Goal: Information Seeking & Learning: Check status

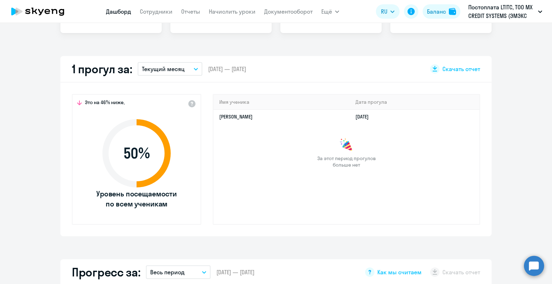
scroll to position [176, 0]
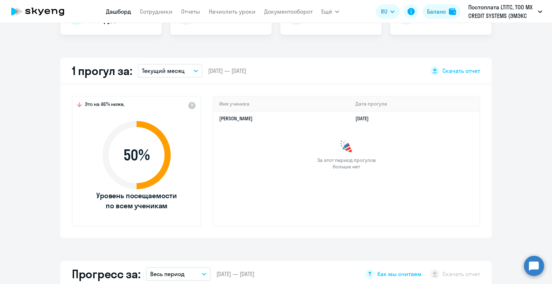
select select "30"
click at [174, 73] on p "Текущий месяц" at bounding box center [163, 70] width 43 height 9
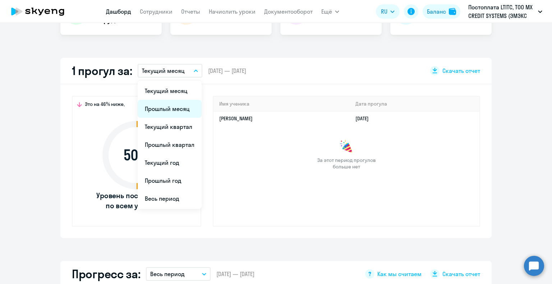
click at [158, 111] on li "Прошлый месяц" at bounding box center [170, 109] width 64 height 18
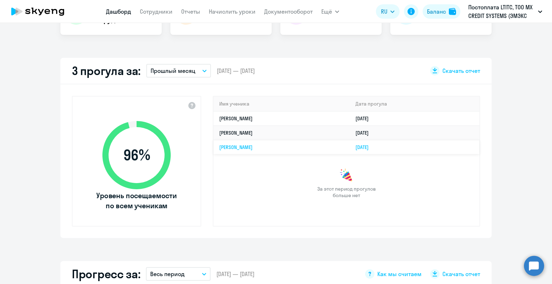
click at [233, 147] on link "[PERSON_NAME]" at bounding box center [235, 147] width 33 height 6
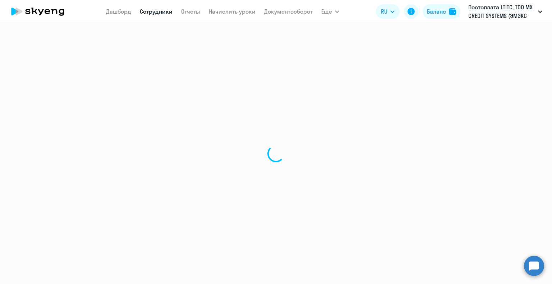
select select "english"
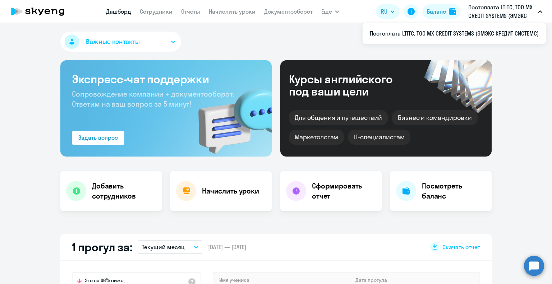
select select "30"
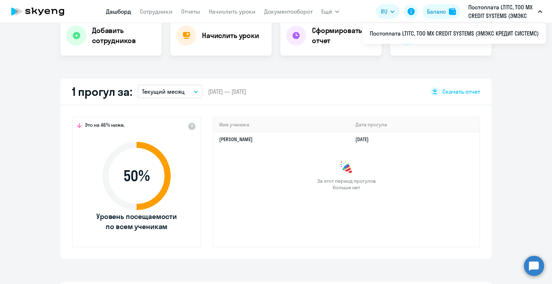
scroll to position [113, 0]
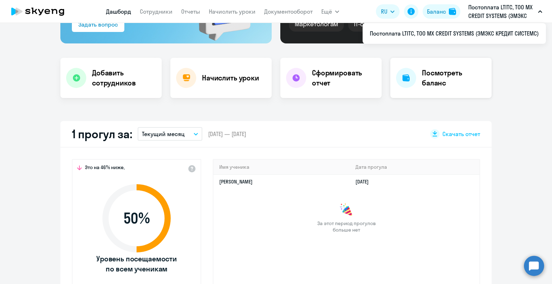
click at [435, 82] on h4 "Посмотреть баланс" at bounding box center [454, 78] width 64 height 20
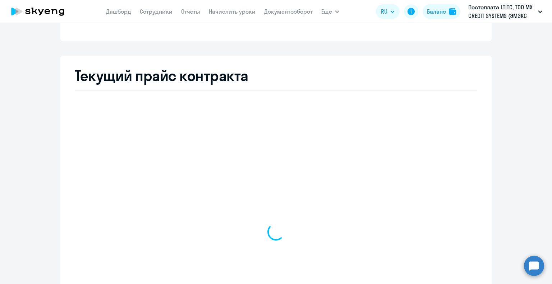
select select "english_adult_not_native_speaker"
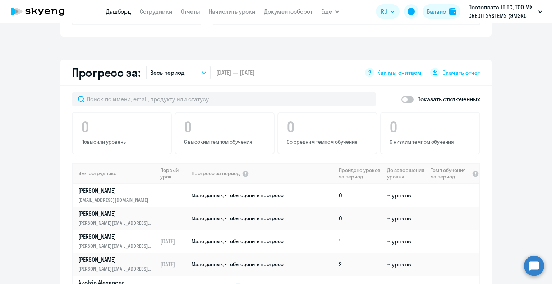
scroll to position [457, 0]
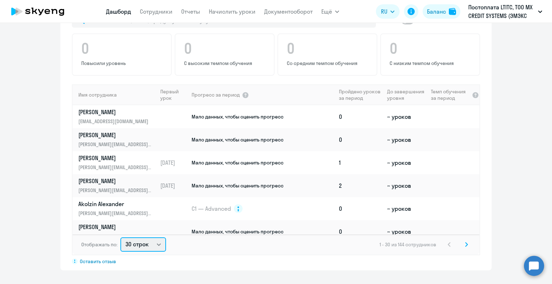
click at [148, 244] on select "30 строк 50 строк 100 строк" at bounding box center [143, 244] width 46 height 14
select select "100"
click at [120, 237] on select "30 строк 50 строк 100 строк" at bounding box center [143, 244] width 46 height 14
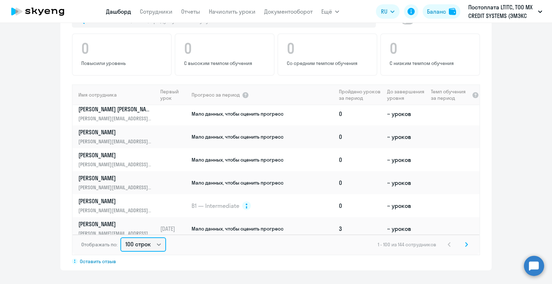
scroll to position [2170, 0]
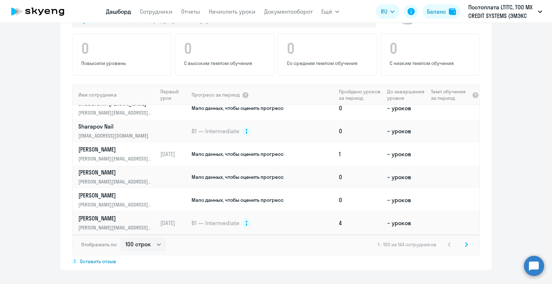
click at [92, 221] on p "[PERSON_NAME]" at bounding box center [115, 218] width 74 height 8
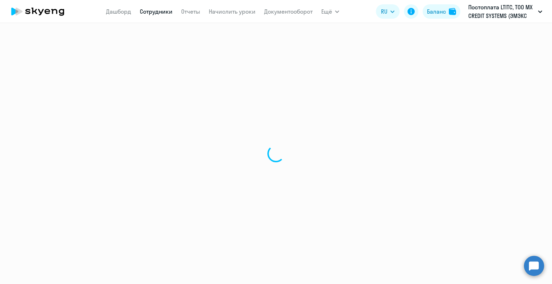
select select "english"
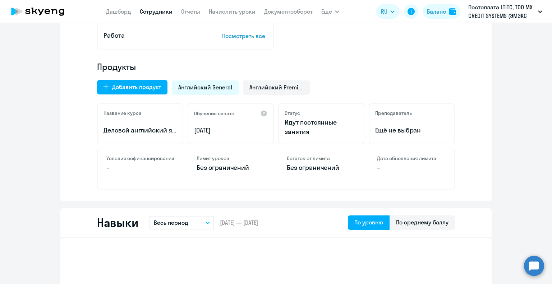
scroll to position [204, 0]
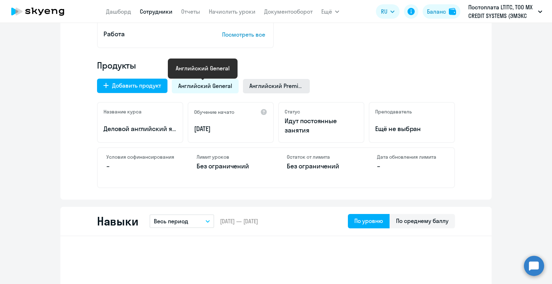
click at [258, 81] on div "Английский Premium" at bounding box center [276, 86] width 67 height 14
click at [215, 87] on span "Английский General" at bounding box center [205, 86] width 54 height 8
click at [269, 83] on span "Английский Premium" at bounding box center [276, 86] width 54 height 8
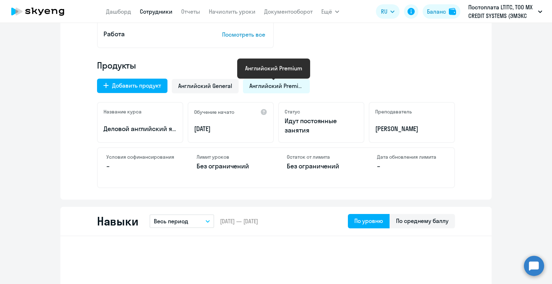
click at [275, 83] on span "Английский Premium" at bounding box center [276, 86] width 54 height 8
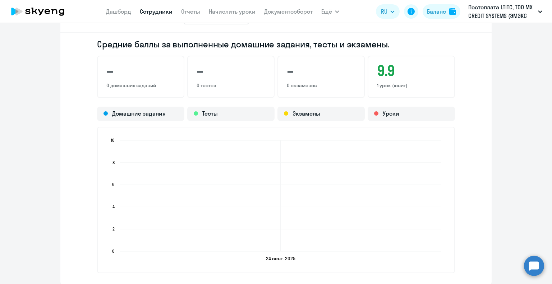
scroll to position [0, 0]
